Goal: Transaction & Acquisition: Subscribe to service/newsletter

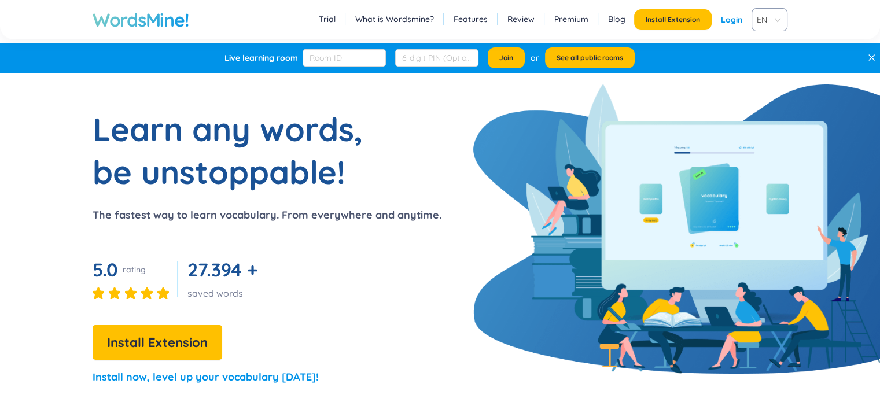
click at [733, 23] on link "Login" at bounding box center [731, 19] width 21 height 21
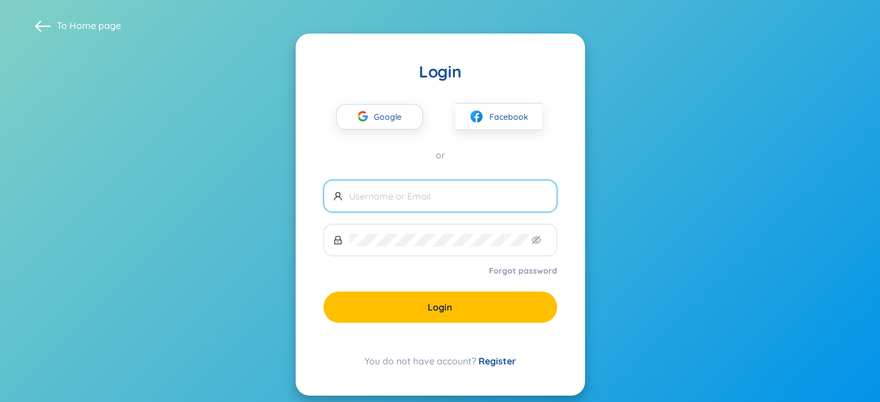
click at [430, 198] on input "text" at bounding box center [448, 196] width 198 height 13
click at [372, 118] on div "button" at bounding box center [363, 117] width 22 height 25
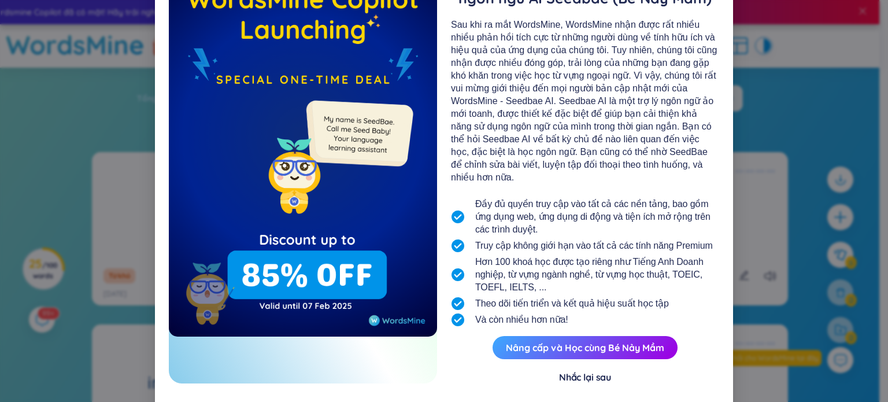
scroll to position [95, 0]
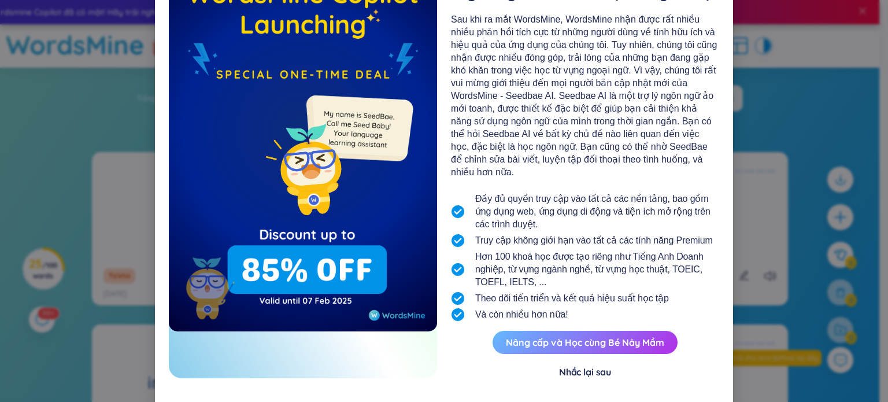
click at [604, 334] on button "Nâng cấp và Học cùng Bé Nảy Mầm" at bounding box center [585, 342] width 185 height 23
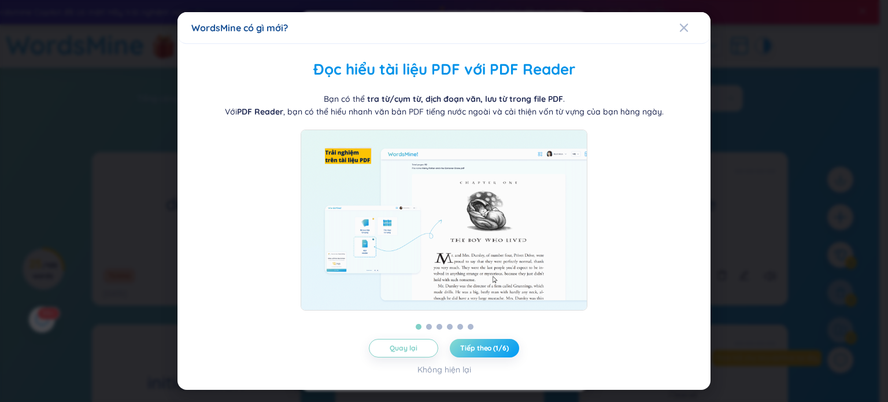
click at [486, 349] on span "Tiếp theo (1/6)" at bounding box center [484, 348] width 48 height 9
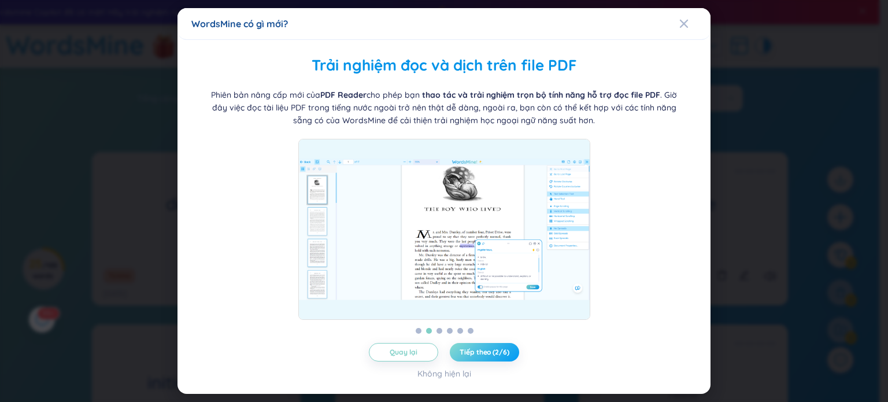
click at [486, 346] on button "Tiếp theo (2/6)" at bounding box center [484, 352] width 69 height 19
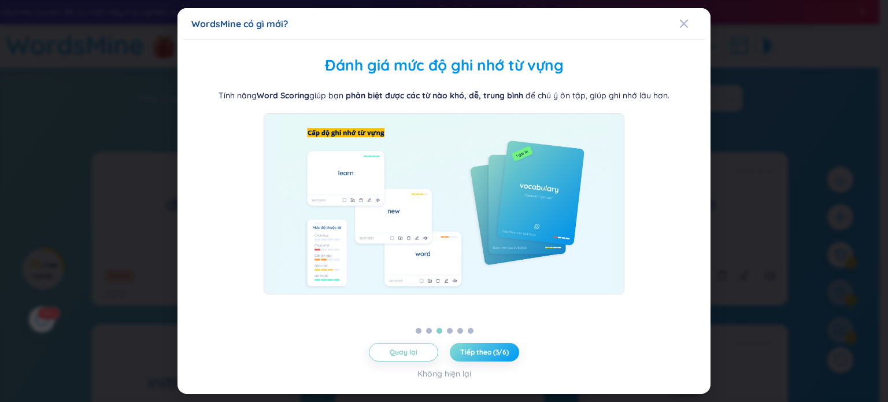
click at [486, 346] on button "Tiếp theo (3/6)" at bounding box center [484, 352] width 69 height 19
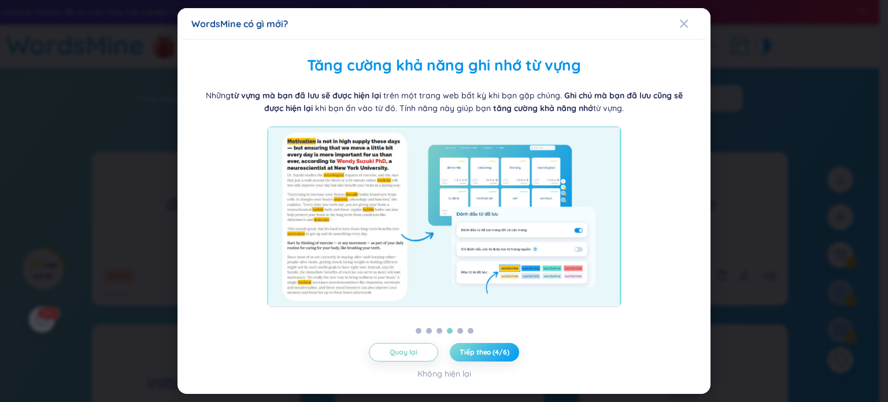
click at [486, 345] on button "Tiếp theo (4/6)" at bounding box center [484, 352] width 69 height 19
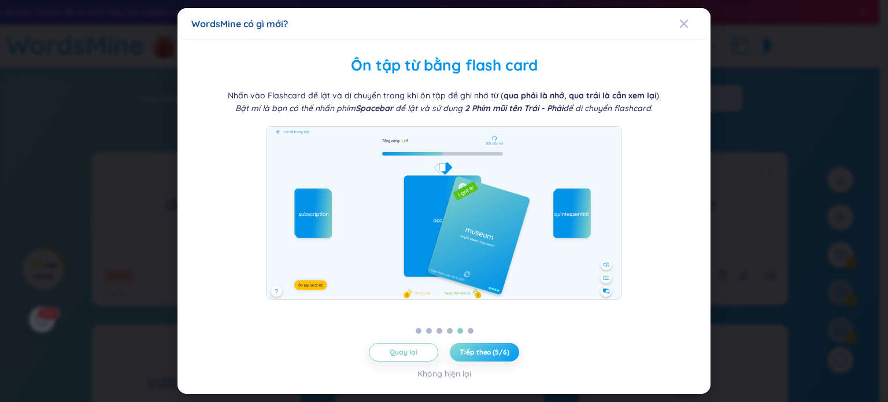
click at [489, 353] on span "Tiếp theo (5/6)" at bounding box center [484, 352] width 49 height 9
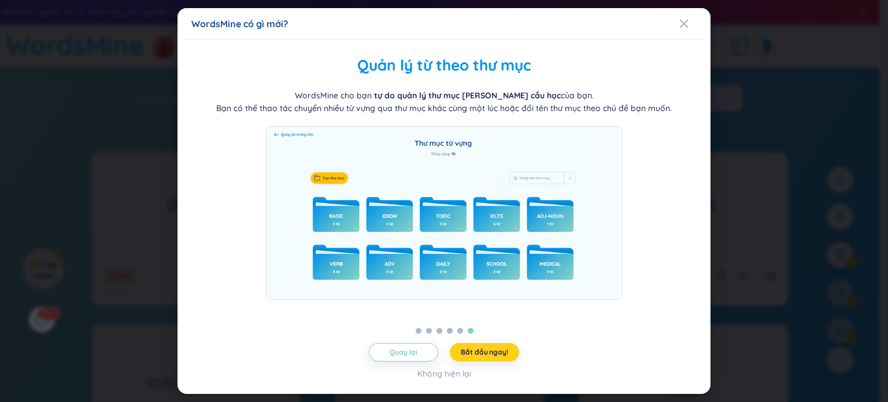
click at [488, 344] on button "Bắt đầu ngay!" at bounding box center [484, 352] width 69 height 19
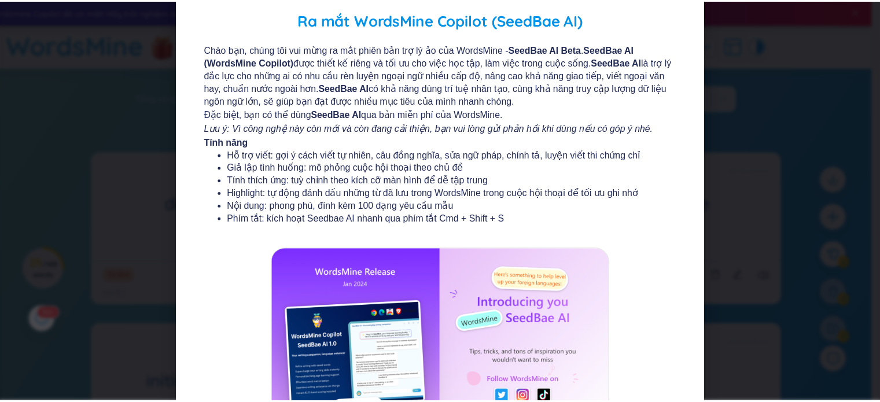
scroll to position [0, 0]
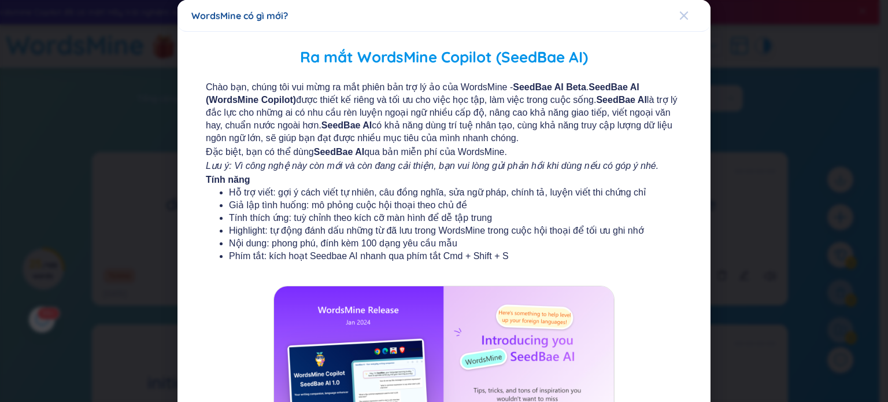
click at [680, 25] on div "Close" at bounding box center [684, 15] width 9 height 31
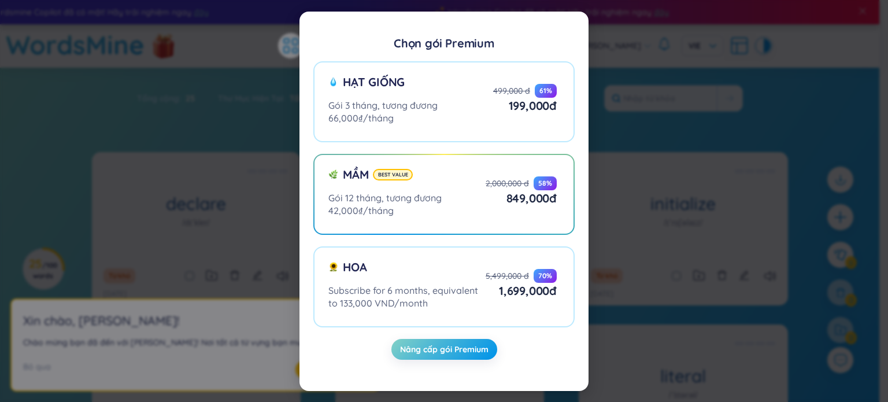
click at [632, 255] on div "Chọn gói Premium Hạt giống Gói 3 tháng, tương đương 66,000₫/tháng 499,000 đ 61 …" at bounding box center [444, 201] width 888 height 402
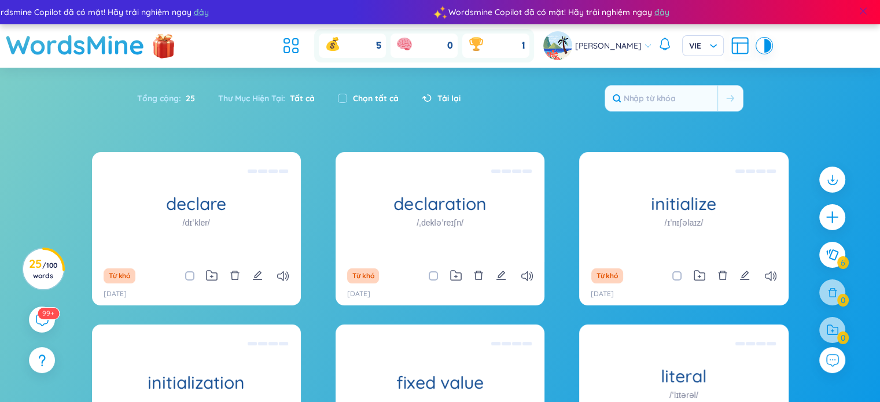
click at [865, 8] on span at bounding box center [863, 11] width 10 height 10
